Goal: Submit feedback/report problem

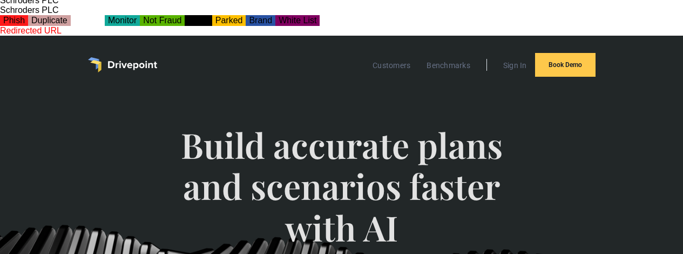
click at [185, 15] on button "Not Fraud" at bounding box center [162, 20] width 45 height 11
